Goal: Complete application form: Complete application form

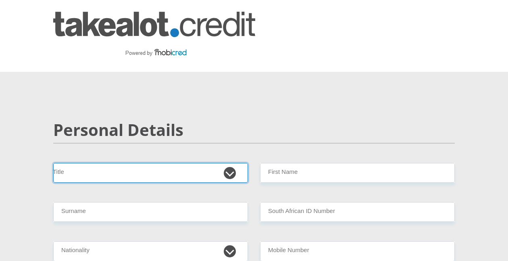
select select "Mrs"
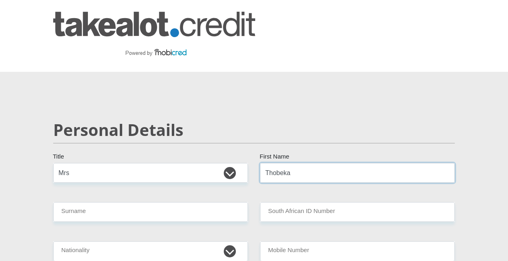
type input "Thobeka"
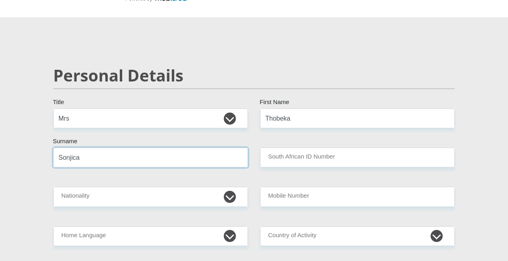
scroll to position [76, 0]
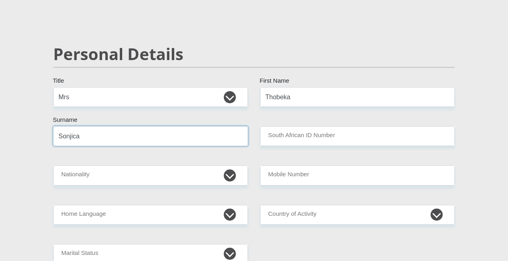
type input "Sonjica"
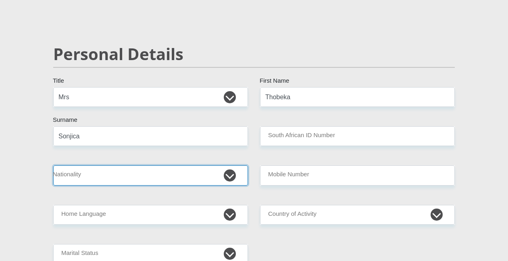
select select "ZAF"
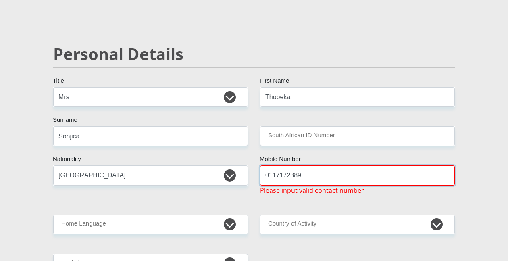
click at [276, 175] on input "0117172389" at bounding box center [357, 175] width 195 height 20
click at [303, 176] on input "07172389" at bounding box center [357, 175] width 195 height 20
type input "0"
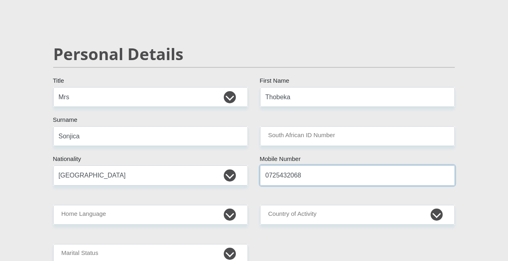
type input "0725432068"
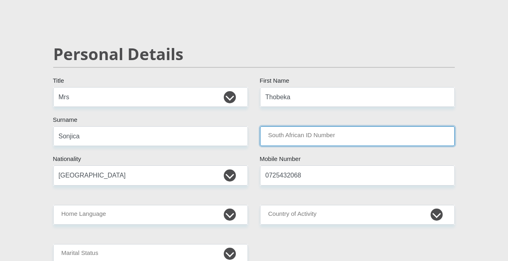
click at [304, 133] on input "South African ID Number" at bounding box center [357, 136] width 195 height 20
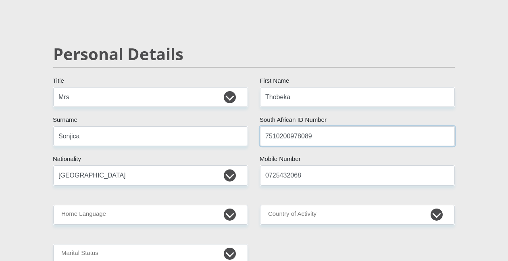
type input "7510200978089"
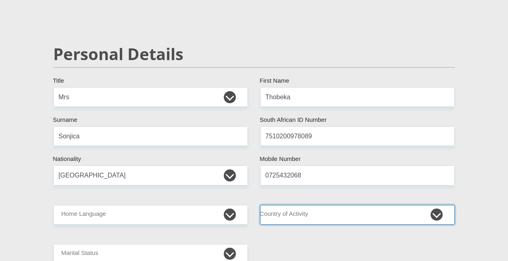
select select "ZAF"
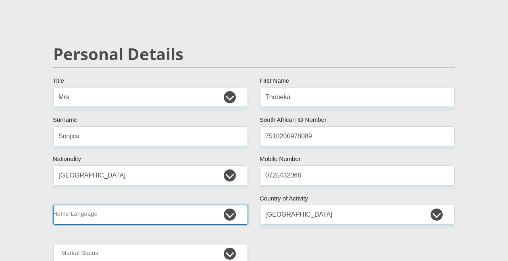
select select "xho"
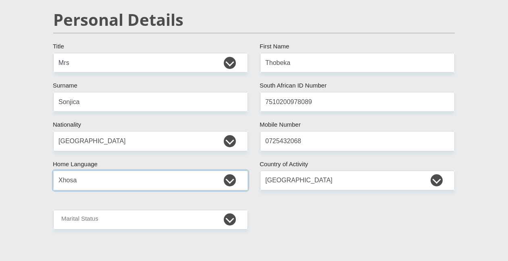
scroll to position [113, 0]
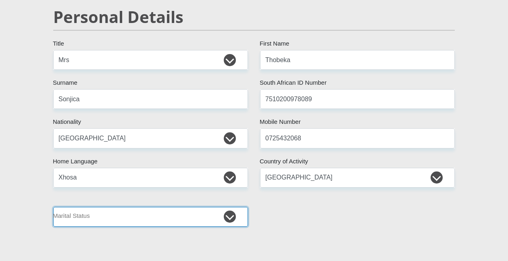
select select "2"
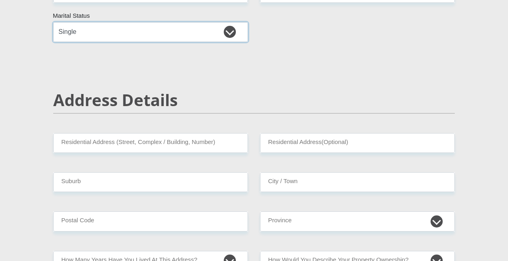
scroll to position [313, 0]
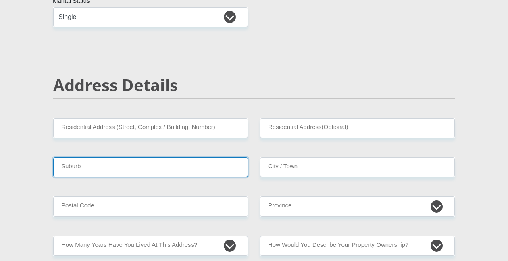
click at [120, 167] on input "Suburb" at bounding box center [150, 167] width 195 height 20
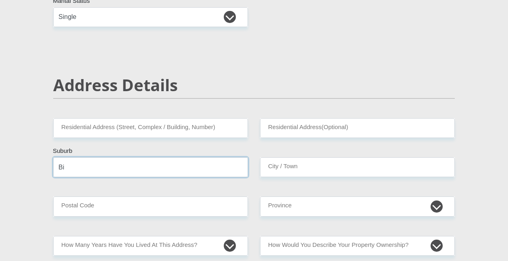
type input "B"
type input "Parktown"
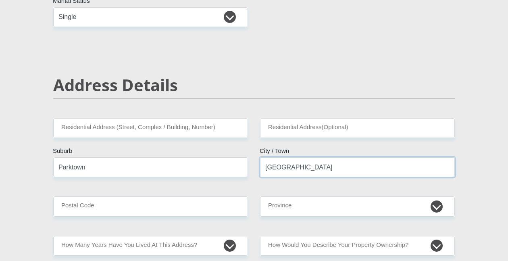
type input "[GEOGRAPHIC_DATA]"
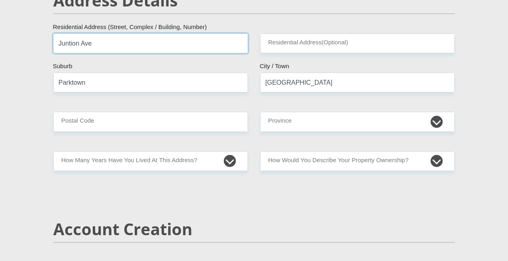
scroll to position [405, 0]
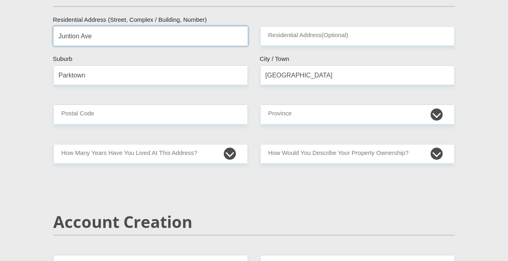
type input "Juntion Ave"
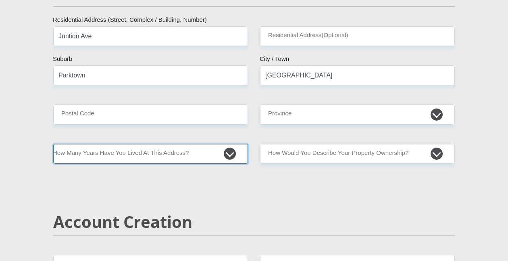
select select "2"
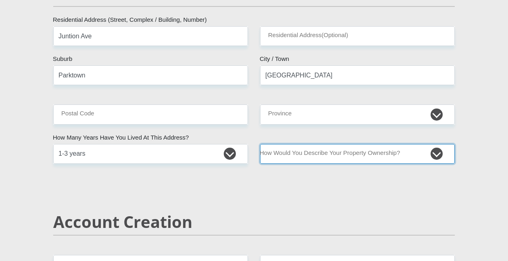
select select "Rented"
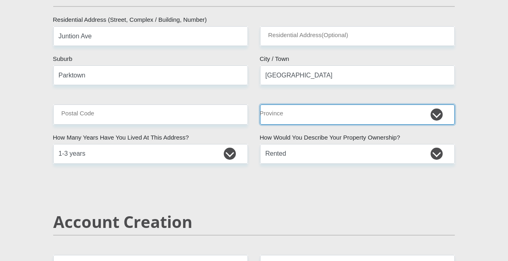
select select "Gauteng"
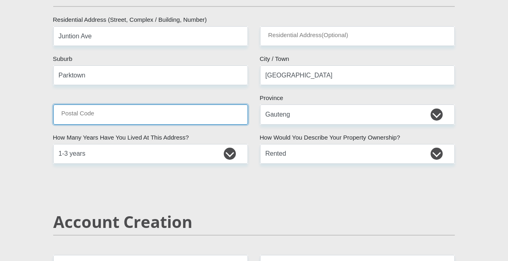
drag, startPoint x: 278, startPoint y: 121, endPoint x: 142, endPoint y: 117, distance: 136.8
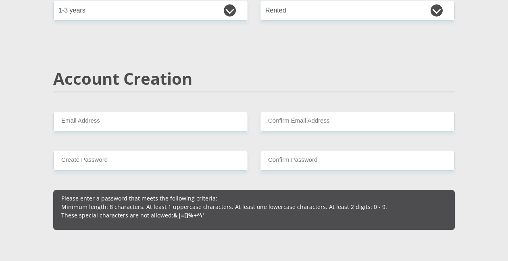
scroll to position [555, 0]
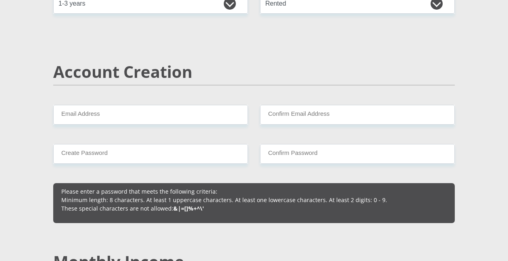
type input "2193"
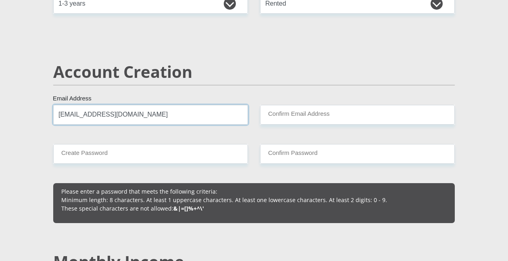
type input "[EMAIL_ADDRESS][DOMAIN_NAME]"
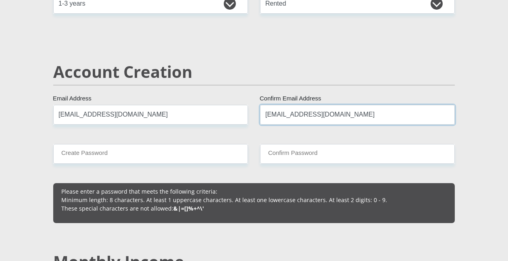
type input "[EMAIL_ADDRESS][DOMAIN_NAME]"
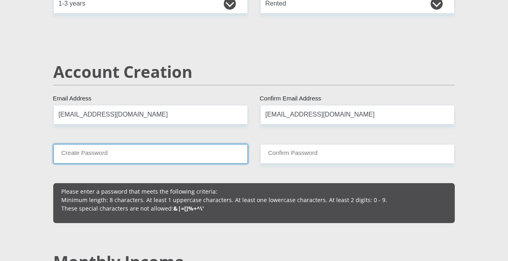
click at [204, 157] on input "Create Password" at bounding box center [150, 154] width 195 height 20
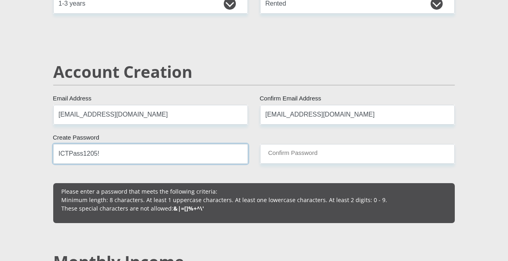
type input "ICTPass1205!"
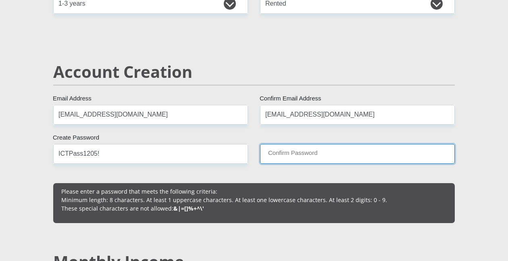
click at [353, 150] on input "Confirm Password" at bounding box center [357, 154] width 195 height 20
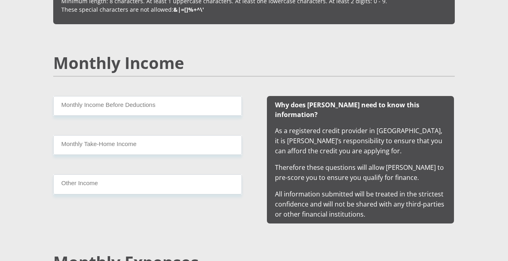
scroll to position [780, 0]
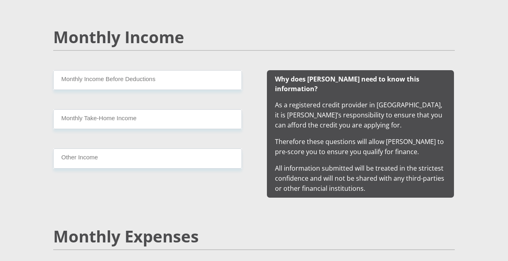
type input "ICTPass1205!"
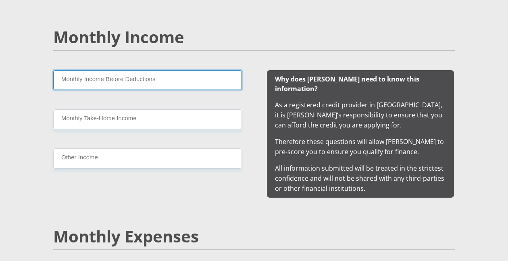
drag, startPoint x: 238, startPoint y: 165, endPoint x: 133, endPoint y: 82, distance: 133.7
click at [133, 82] on input "Monthly Income Before Deductions" at bounding box center [147, 80] width 189 height 20
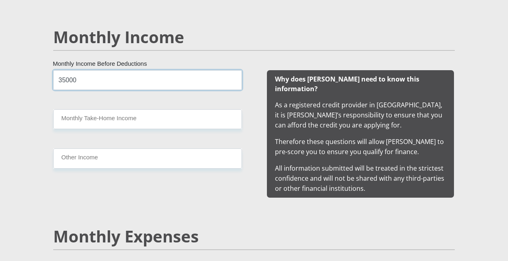
type input "35000"
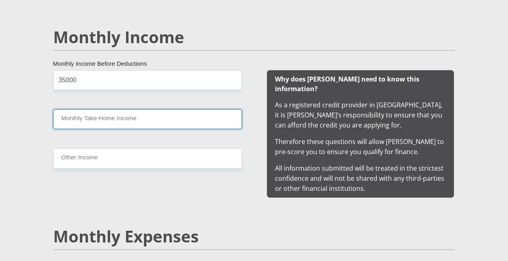
click at [102, 124] on input "Monthly Take-Home Income" at bounding box center [147, 119] width 189 height 20
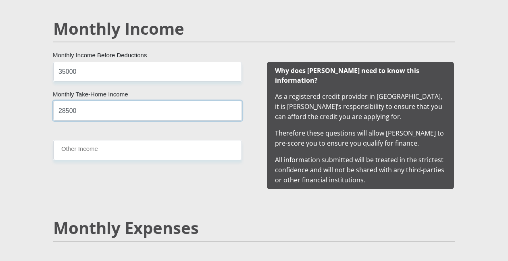
scroll to position [789, 0]
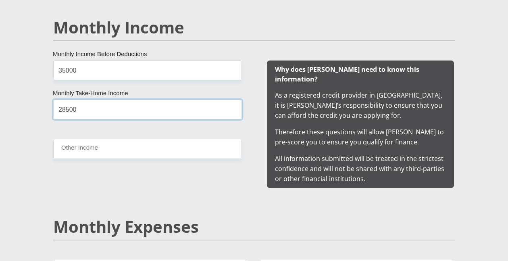
type input "28500"
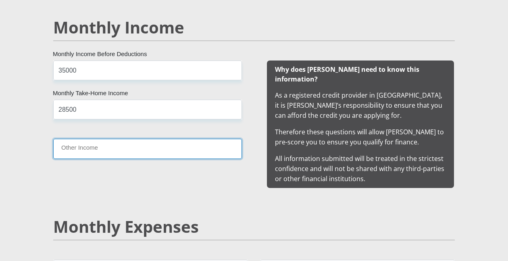
click at [79, 153] on input "Other Income" at bounding box center [147, 149] width 189 height 20
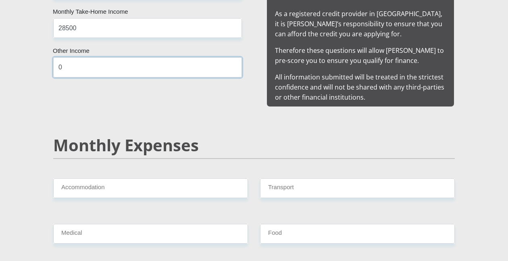
scroll to position [875, 0]
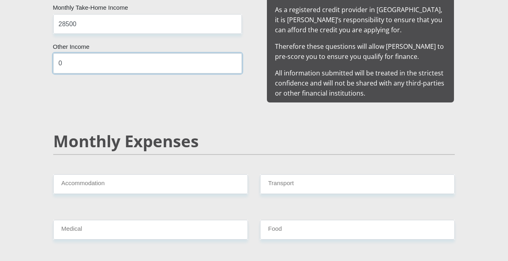
type input "0"
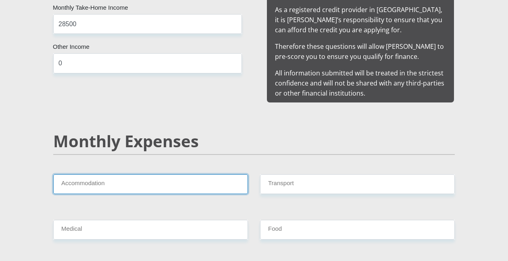
click at [79, 178] on input "Accommodation" at bounding box center [150, 184] width 195 height 20
type input "6000"
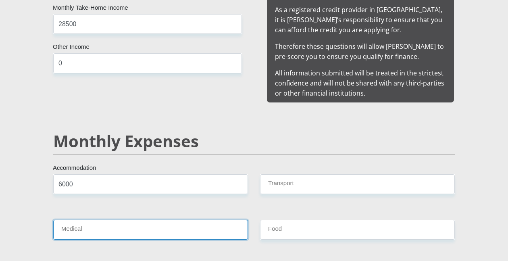
click at [96, 220] on input "Medical" at bounding box center [150, 230] width 195 height 20
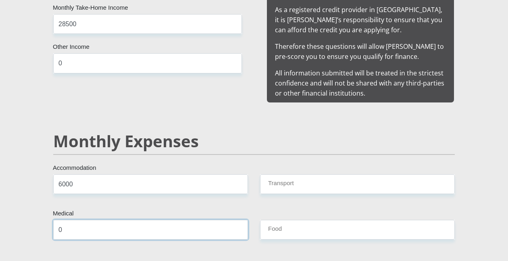
type input "0"
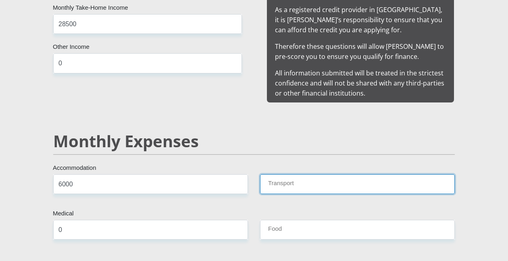
click at [273, 174] on input "Transport" at bounding box center [357, 184] width 195 height 20
type input "1000"
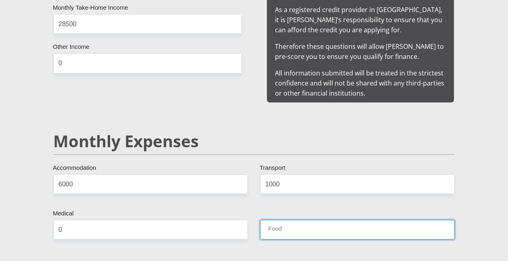
drag, startPoint x: 79, startPoint y: 153, endPoint x: 303, endPoint y: 219, distance: 233.1
click at [303, 220] on input "Food" at bounding box center [357, 230] width 195 height 20
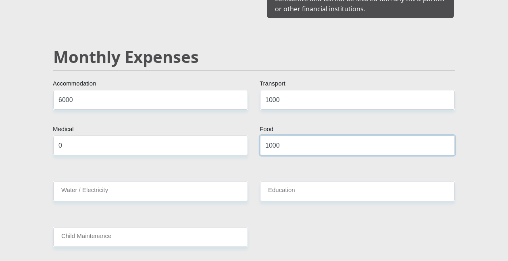
scroll to position [960, 0]
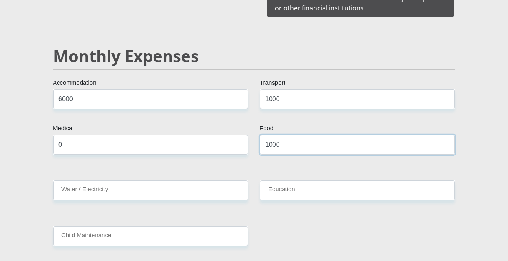
type input "1000"
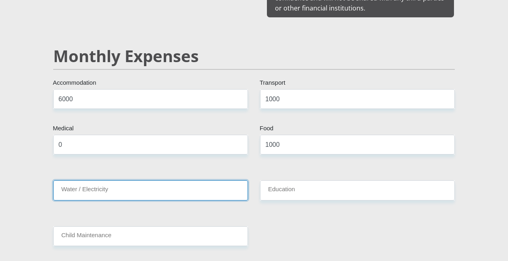
click at [187, 183] on input "Water / Electricity" at bounding box center [150, 190] width 195 height 20
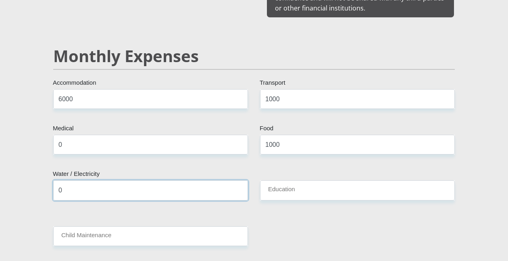
type input "0"
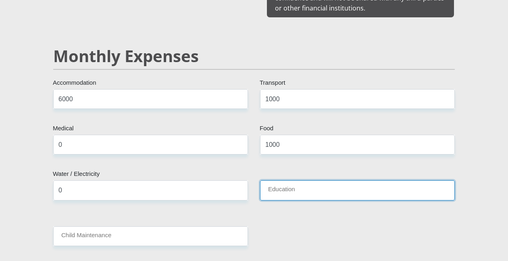
click at [302, 180] on input "Education" at bounding box center [357, 190] width 195 height 20
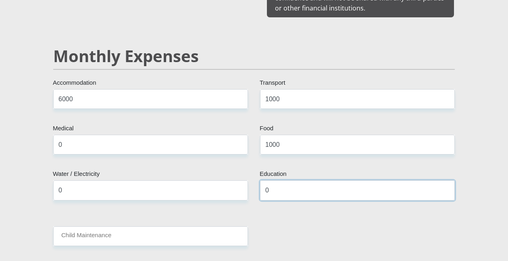
type input "0"
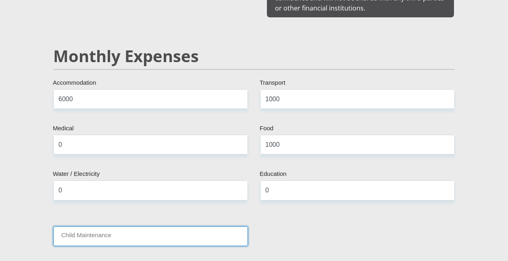
click at [166, 226] on input "Child Maintenance" at bounding box center [150, 236] width 195 height 20
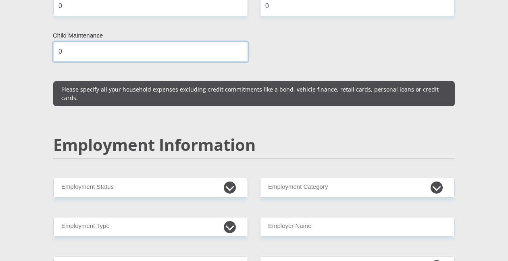
scroll to position [1180, 0]
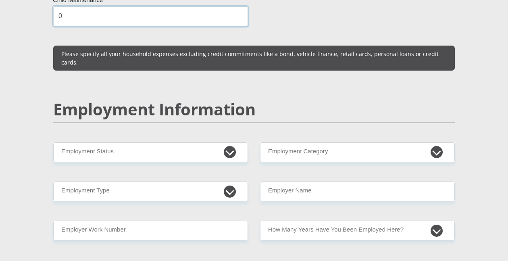
type input "0"
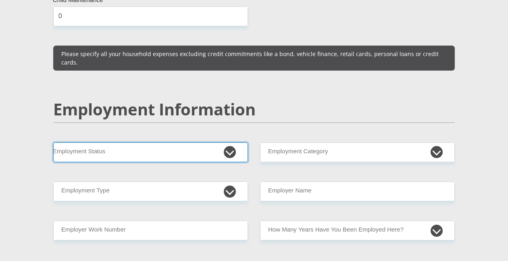
select select "1"
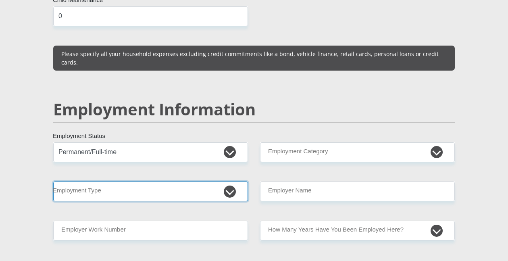
select select "Service Industry"
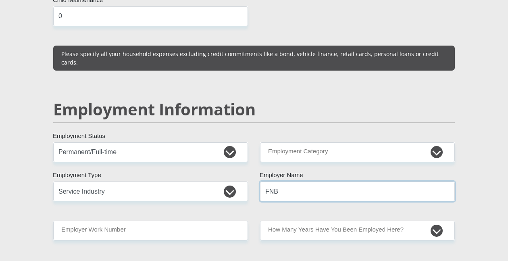
type input "FNB"
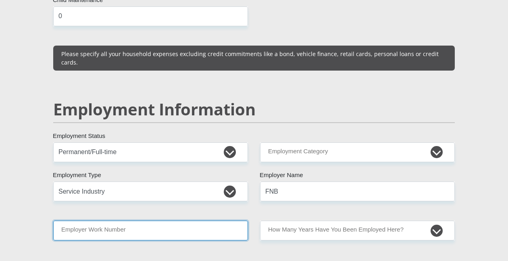
click at [187, 221] on input "Employer Work Number" at bounding box center [150, 231] width 195 height 20
type input "2"
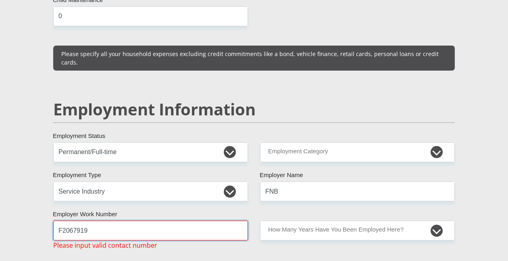
click at [91, 221] on input "F2067919" at bounding box center [150, 231] width 195 height 20
type input "F"
type input "0117173000"
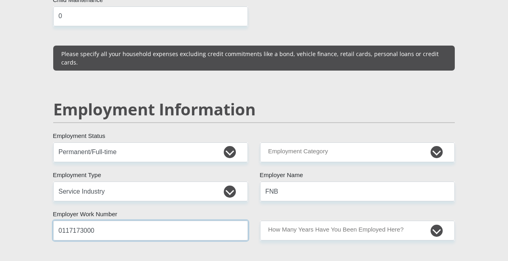
click at [161, 221] on input "0117173000" at bounding box center [150, 231] width 195 height 20
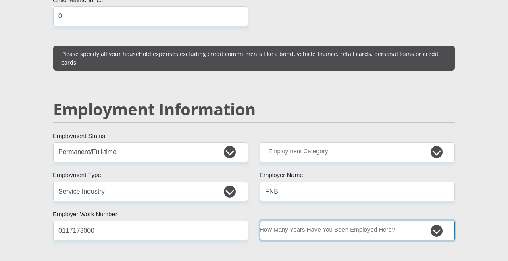
select select "24"
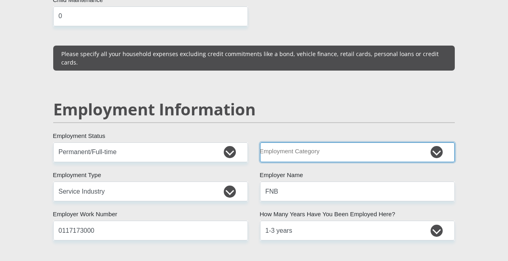
select select "17"
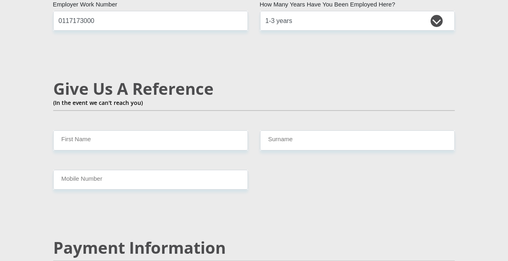
scroll to position [1382, 0]
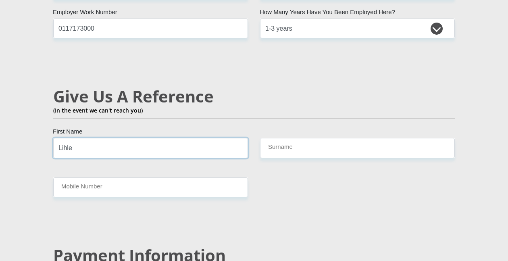
type input "Lihle"
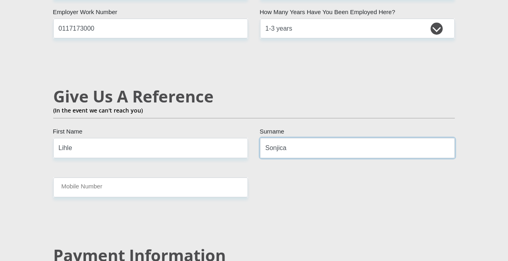
type input "Sonjica"
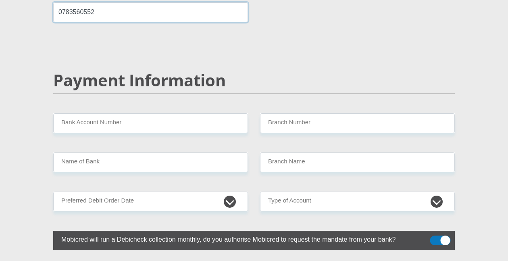
scroll to position [1558, 0]
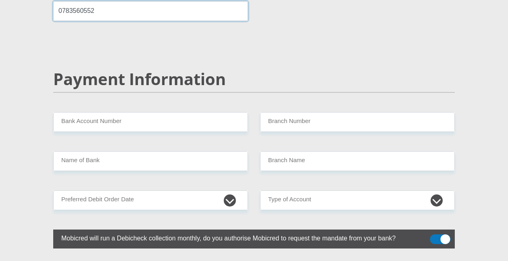
type input "0783560552"
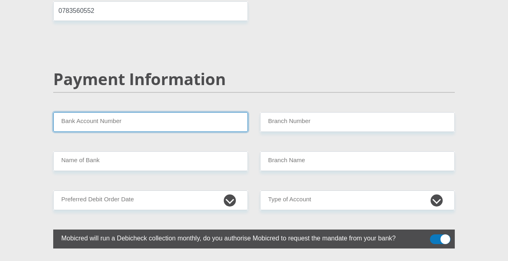
click at [102, 112] on input "Bank Account Number" at bounding box center [150, 122] width 195 height 20
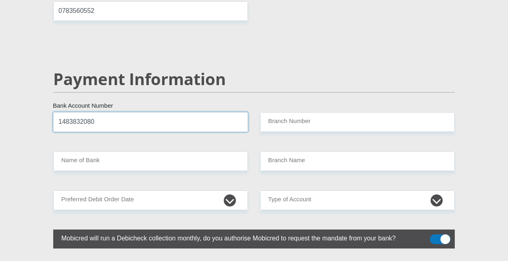
type input "1483832080"
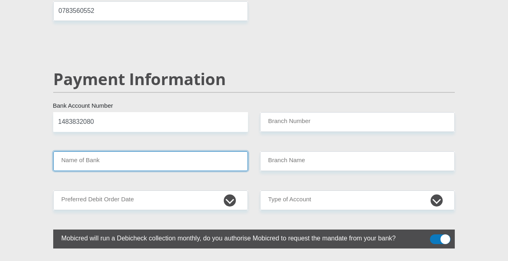
click at [161, 151] on input "Name of Bank" at bounding box center [150, 161] width 195 height 20
click at [159, 151] on input "Name of Bank" at bounding box center [150, 161] width 195 height 20
click at [103, 151] on input "Name of Bank" at bounding box center [150, 161] width 195 height 20
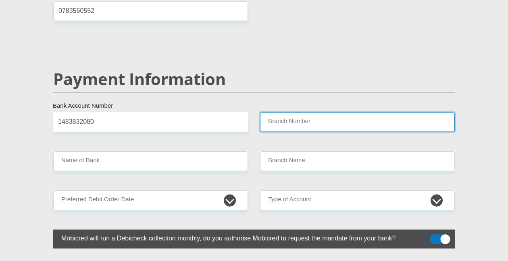
click at [308, 112] on input "Branch Number" at bounding box center [357, 122] width 195 height 20
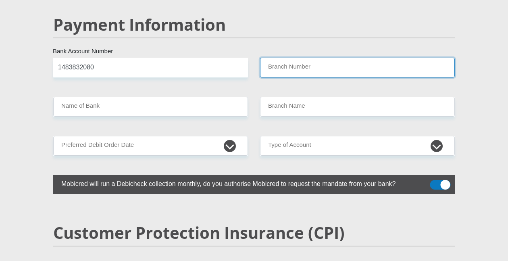
scroll to position [1608, 0]
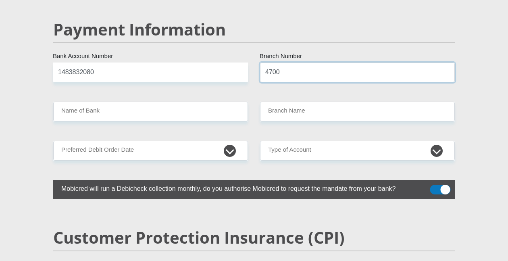
type input "470010"
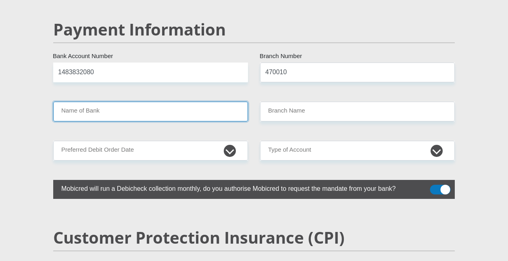
click at [127, 102] on input "Name of Bank" at bounding box center [150, 112] width 195 height 20
type input "CAPITEC BANK LIMITED"
type input "CAPITEC BANK CPC"
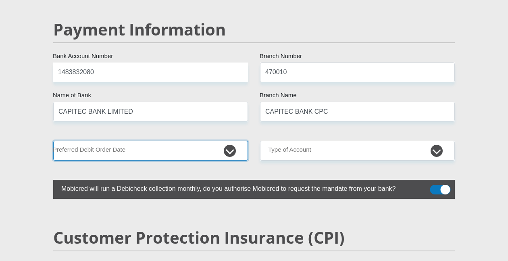
select select "21"
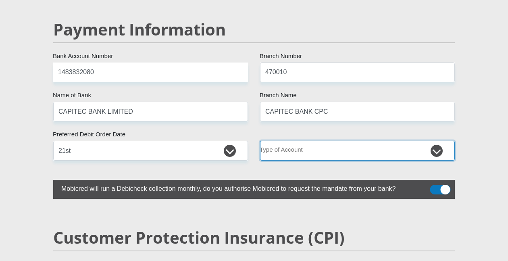
select select "SAV"
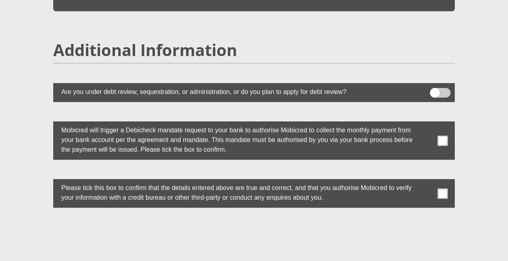
scroll to position [2207, 0]
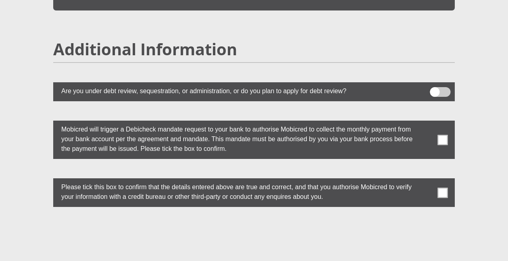
click at [442, 135] on span at bounding box center [443, 140] width 10 height 10
click at [427, 123] on input "checkbox" at bounding box center [427, 123] width 0 height 0
click at [440, 188] on span at bounding box center [443, 193] width 10 height 10
click at [427, 180] on input "checkbox" at bounding box center [427, 180] width 0 height 0
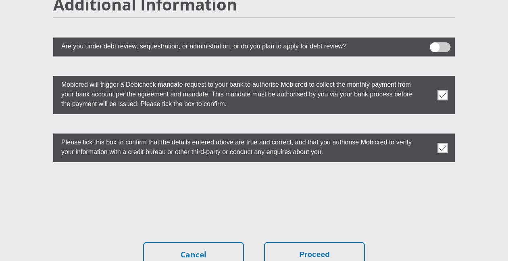
scroll to position [2257, 0]
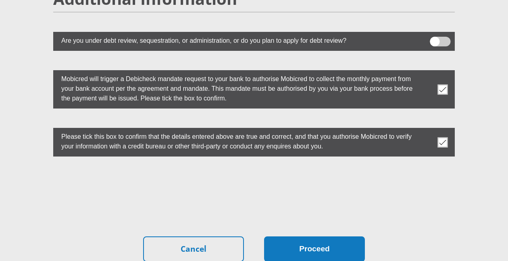
click at [293, 236] on button "Proceed" at bounding box center [314, 248] width 101 height 25
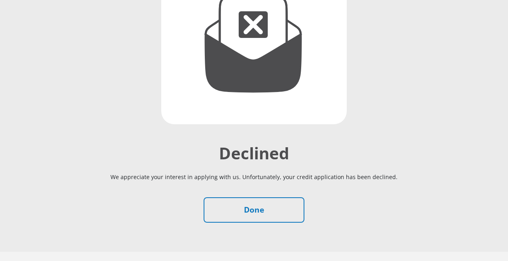
scroll to position [163, 0]
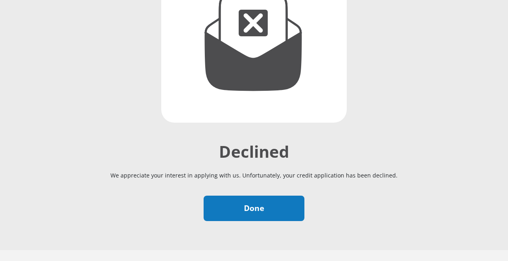
click at [233, 206] on link "Done" at bounding box center [254, 208] width 101 height 25
